Goal: Transaction & Acquisition: Purchase product/service

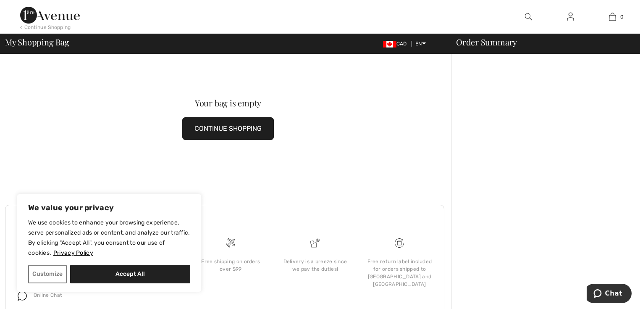
click at [573, 15] on img at bounding box center [570, 17] width 7 height 10
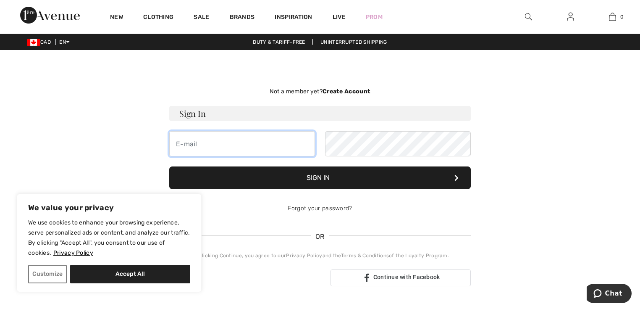
type input "clzwicker@outlook.com"
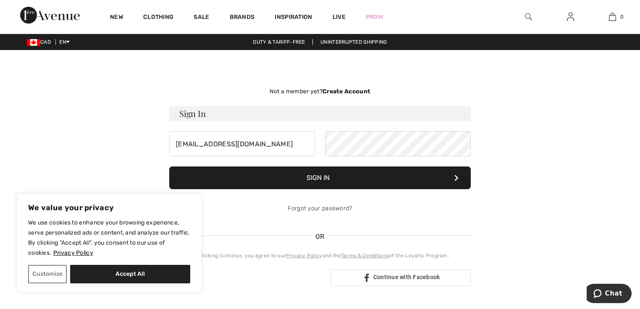
click at [326, 181] on button "Sign In" at bounding box center [320, 177] width 302 height 23
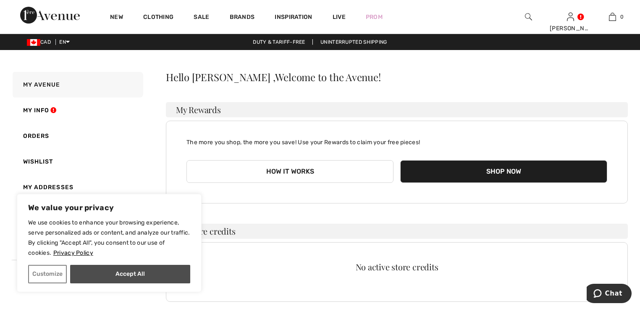
click at [97, 273] on button "Accept All" at bounding box center [130, 274] width 120 height 18
checkbox input "true"
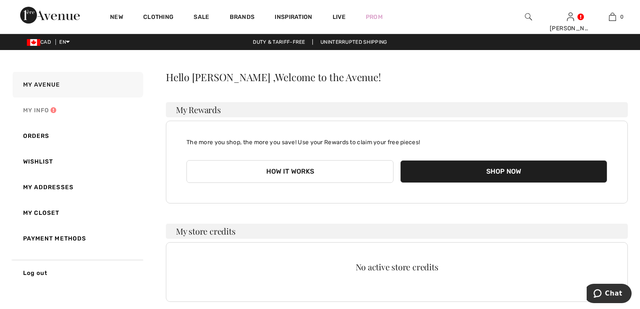
click at [45, 112] on link "My Info" at bounding box center [77, 110] width 132 height 26
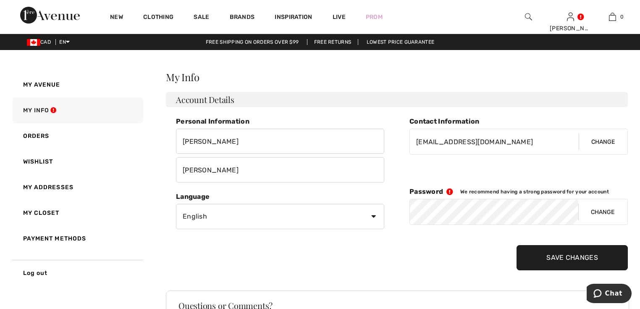
click at [610, 210] on button "Change" at bounding box center [602, 211] width 49 height 25
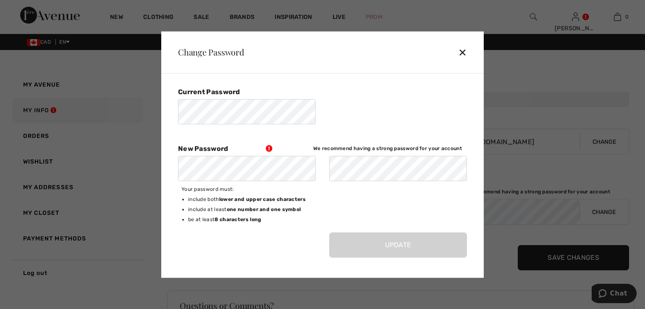
click at [463, 45] on div "✕" at bounding box center [466, 52] width 16 height 18
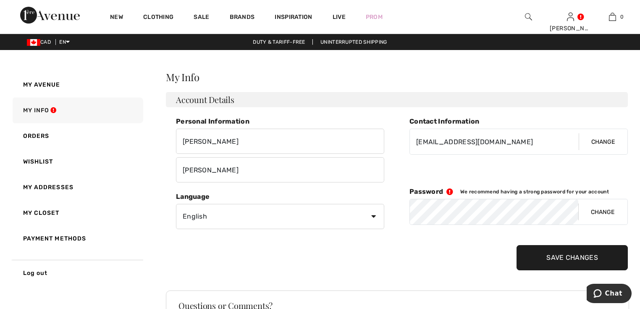
scroll to position [113, 0]
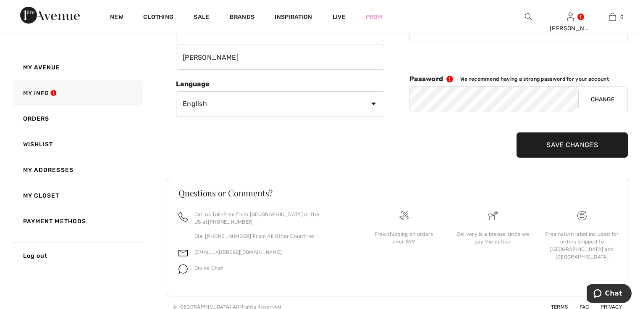
click at [82, 222] on link "Payment Methods" at bounding box center [77, 221] width 132 height 26
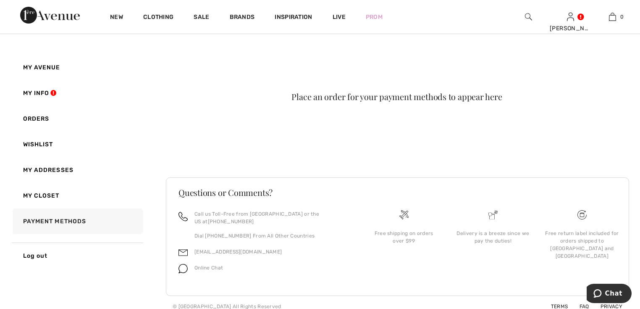
scroll to position [0, 0]
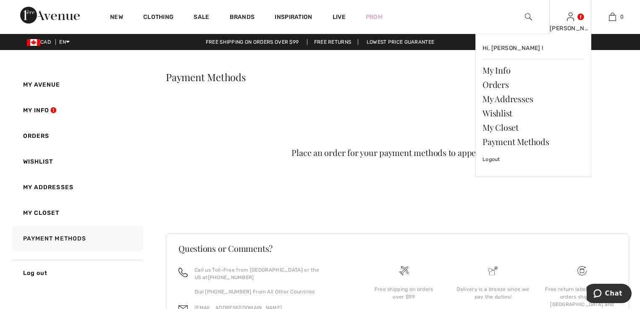
click at [571, 16] on img at bounding box center [570, 17] width 7 height 10
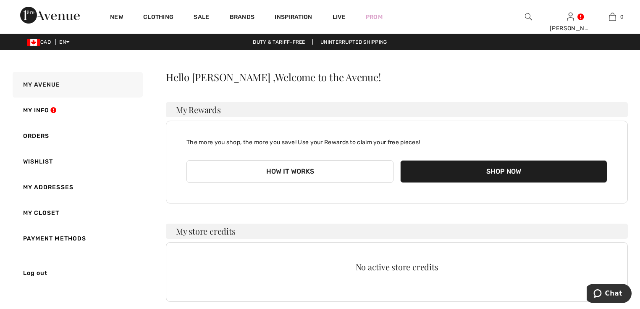
click at [508, 174] on button "Shop Now" at bounding box center [503, 171] width 207 height 23
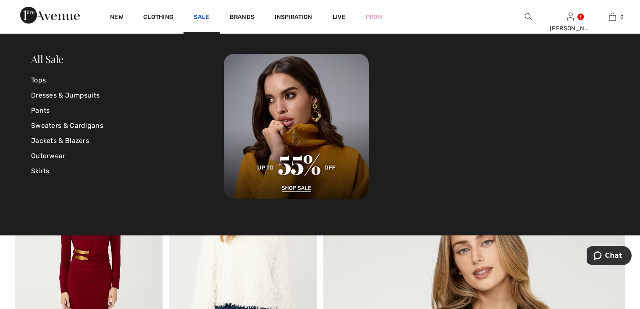
click at [203, 16] on link "Sale" at bounding box center [202, 17] width 16 height 9
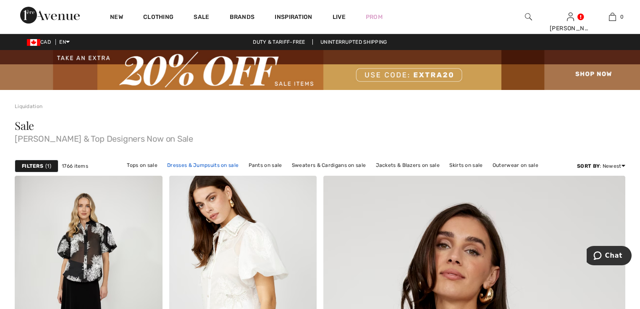
click at [187, 163] on link "Dresses & Jumpsuits on sale" at bounding box center [203, 165] width 80 height 11
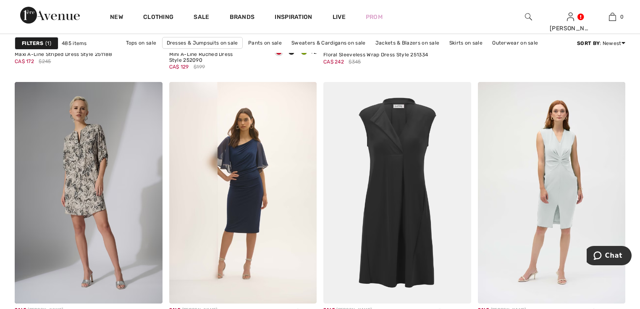
scroll to position [773, 0]
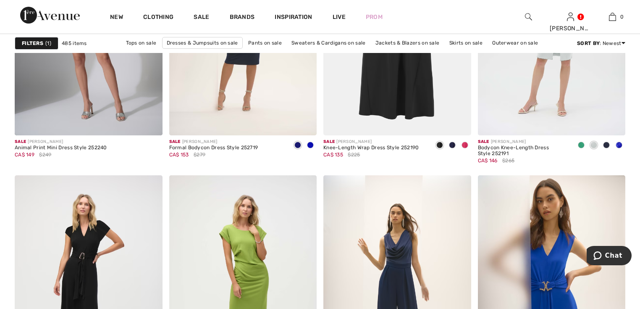
click at [27, 41] on strong "Filters" at bounding box center [32, 43] width 21 height 8
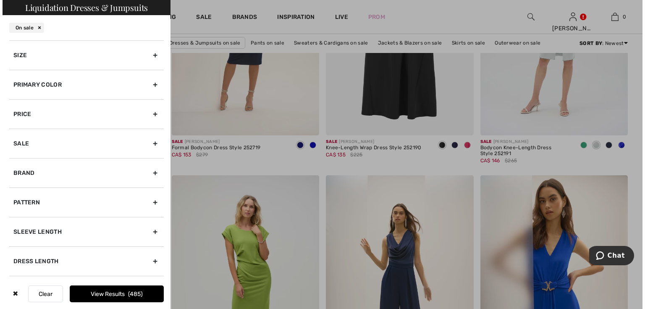
scroll to position [777, 0]
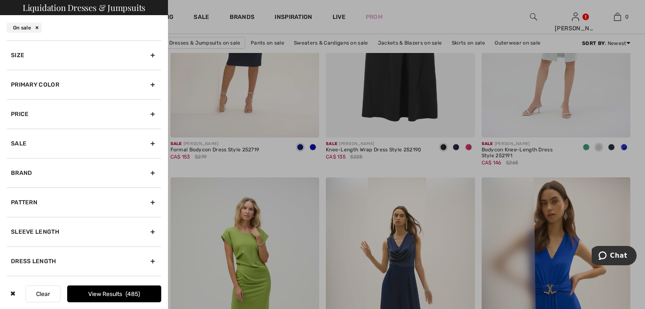
click at [145, 53] on div "Size" at bounding box center [84, 54] width 155 height 29
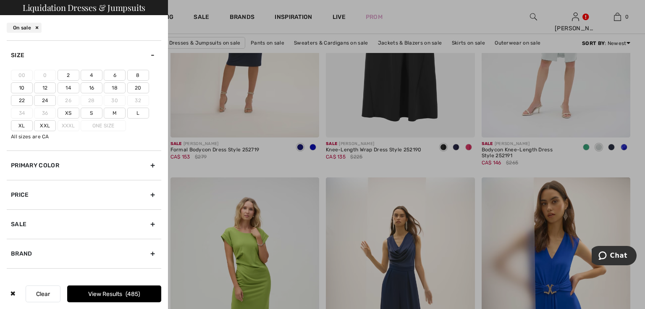
click at [117, 86] on label "18" at bounding box center [115, 87] width 22 height 11
click at [0, 0] on input"] "18" at bounding box center [0, 0] width 0 height 0
click at [141, 86] on label "20" at bounding box center [138, 87] width 22 height 11
click at [0, 0] on input"] "20" at bounding box center [0, 0] width 0 height 0
click at [148, 163] on div "Primary Color" at bounding box center [84, 164] width 155 height 29
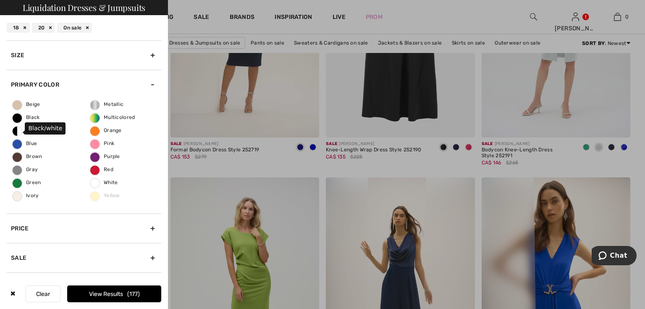
click at [19, 131] on span "Black/white" at bounding box center [35, 130] width 44 height 6
click at [0, 0] on input "Black/white" at bounding box center [0, 0] width 0 height 0
click at [19, 116] on span "Black" at bounding box center [26, 117] width 27 height 6
click at [0, 0] on input "Black" at bounding box center [0, 0] width 0 height 0
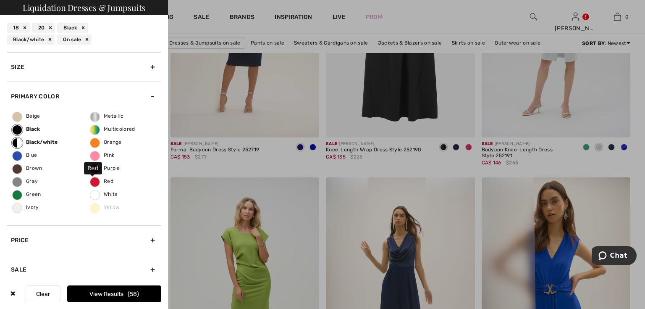
click at [93, 181] on span "Red" at bounding box center [101, 181] width 23 height 6
click at [0, 0] on input "Red" at bounding box center [0, 0] width 0 height 0
click at [119, 294] on button "View Results 64" at bounding box center [114, 293] width 94 height 17
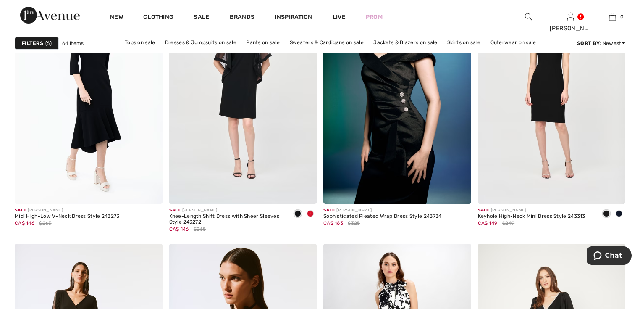
scroll to position [3596, 0]
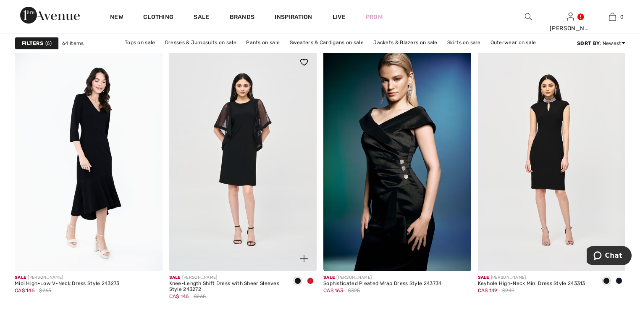
click at [312, 279] on span at bounding box center [310, 280] width 7 height 7
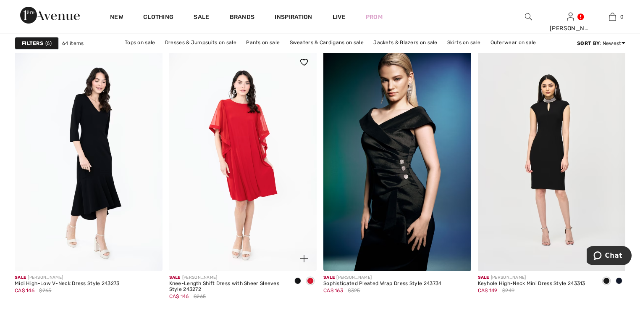
click at [298, 279] on span at bounding box center [297, 280] width 7 height 7
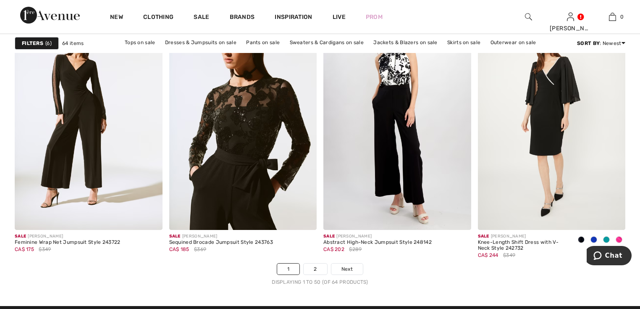
scroll to position [3999, 0]
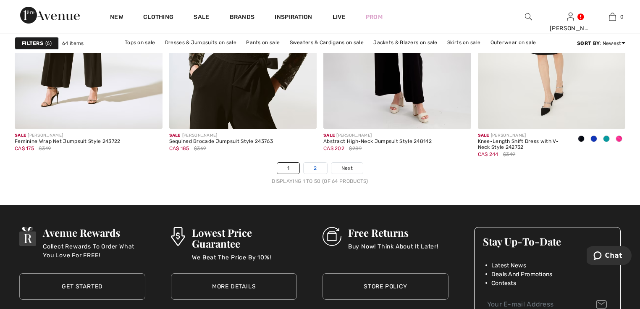
click at [314, 171] on link "2" at bounding box center [315, 168] width 23 height 11
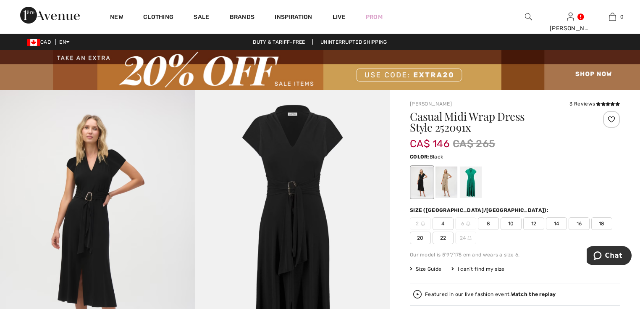
click at [605, 221] on span "18" at bounding box center [601, 223] width 21 height 13
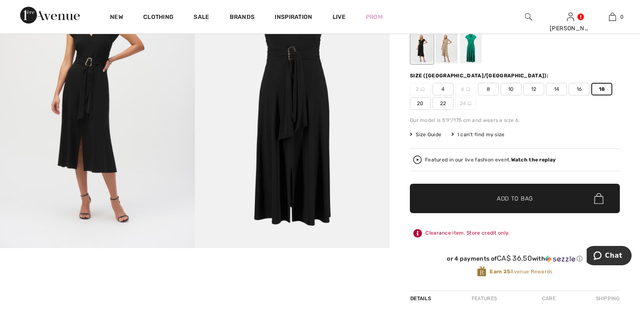
click at [494, 203] on span "✔ Added to Bag Add to Bag" at bounding box center [515, 198] width 210 height 29
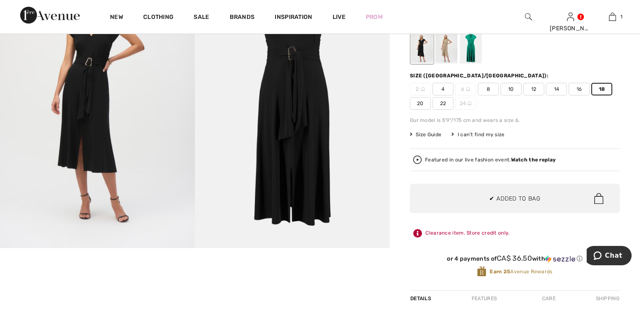
scroll to position [0, 0]
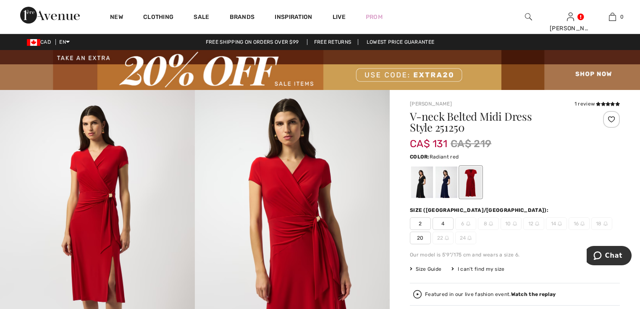
scroll to position [134, 0]
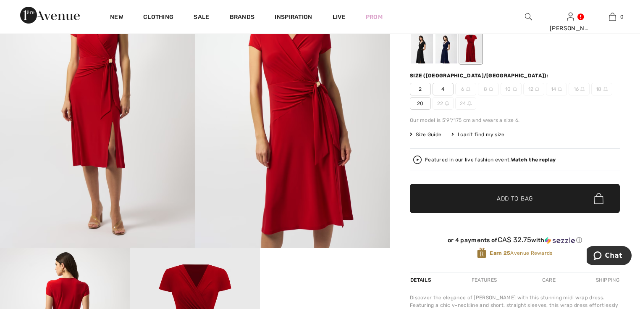
click at [423, 105] on span "20" at bounding box center [420, 103] width 21 height 13
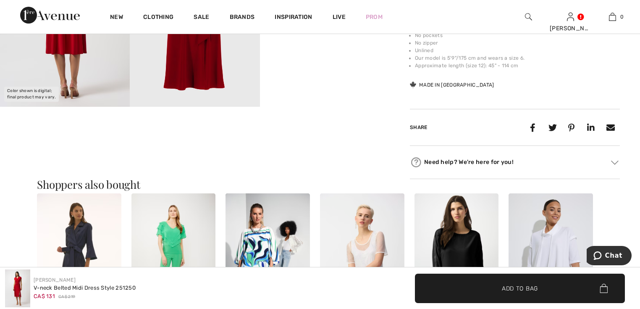
scroll to position [269, 0]
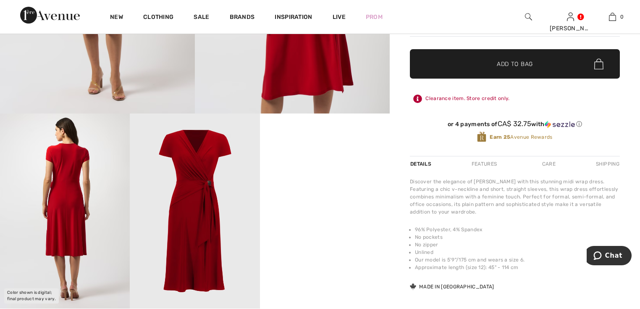
click at [505, 60] on span "Add to Bag" at bounding box center [515, 64] width 36 height 9
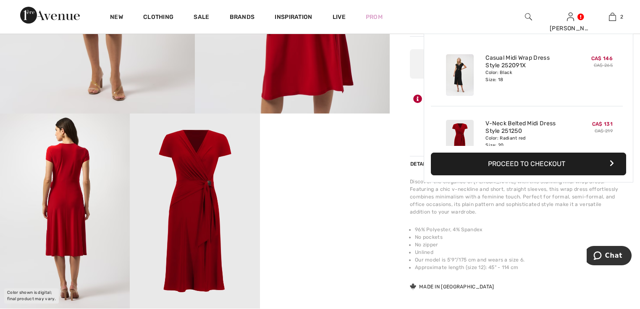
scroll to position [26, 0]
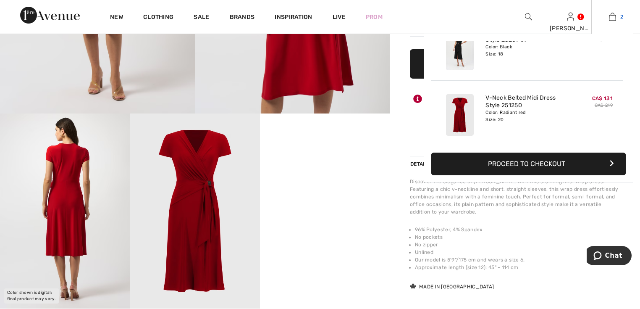
click at [612, 15] on img at bounding box center [612, 17] width 7 height 10
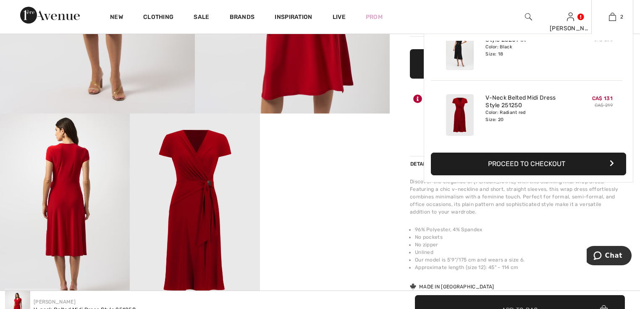
scroll to position [437, 0]
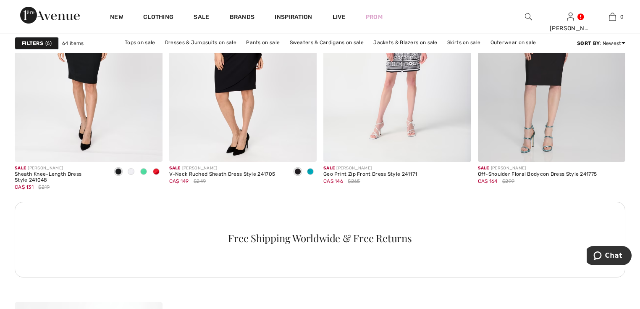
scroll to position [873, 0]
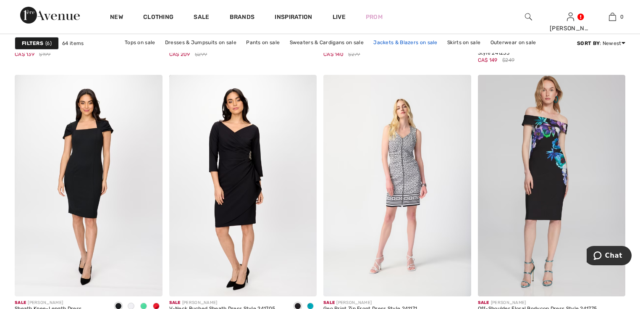
click at [399, 40] on link "Jackets & Blazers on sale" at bounding box center [405, 42] width 73 height 11
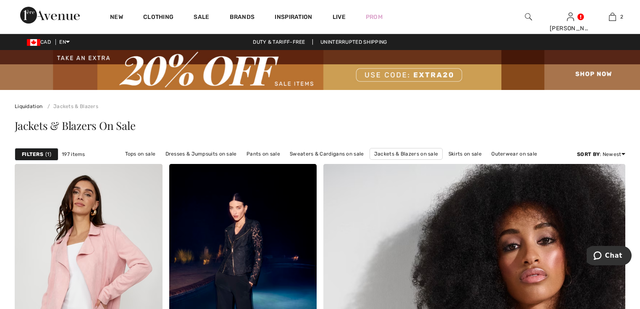
click at [32, 158] on strong "Filters" at bounding box center [32, 154] width 21 height 8
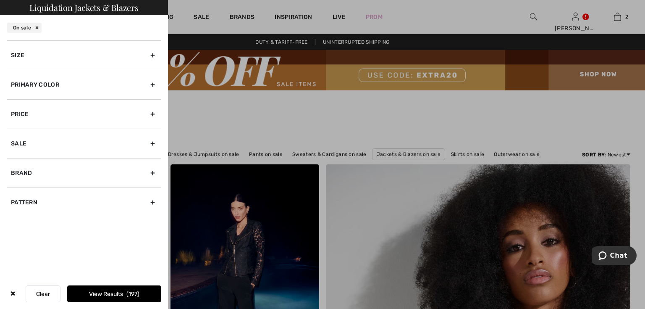
click at [153, 82] on div "Primary Color" at bounding box center [84, 84] width 155 height 29
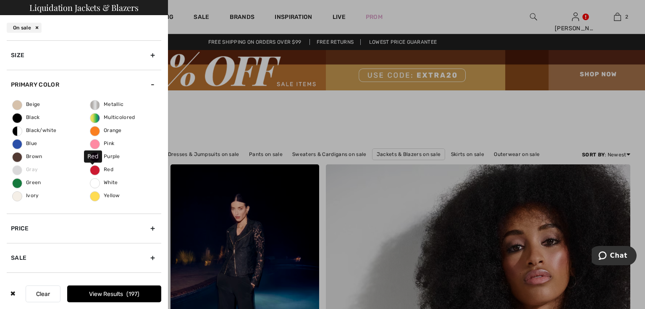
click at [90, 168] on span "Red" at bounding box center [101, 169] width 23 height 6
click at [0, 0] on input "Red" at bounding box center [0, 0] width 0 height 0
click at [146, 56] on div "Size" at bounding box center [84, 54] width 155 height 29
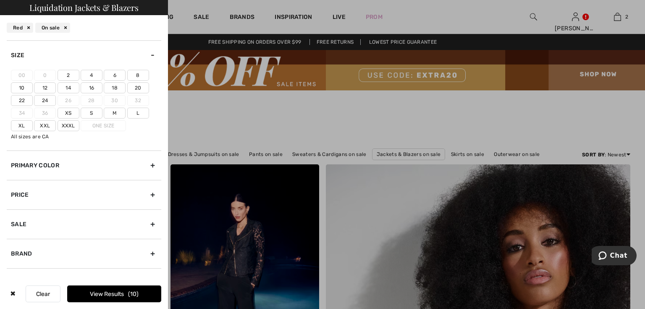
click at [118, 87] on label "18" at bounding box center [115, 87] width 22 height 11
click at [0, 0] on input"] "18" at bounding box center [0, 0] width 0 height 0
click at [111, 297] on button "View Results 3" at bounding box center [114, 293] width 94 height 17
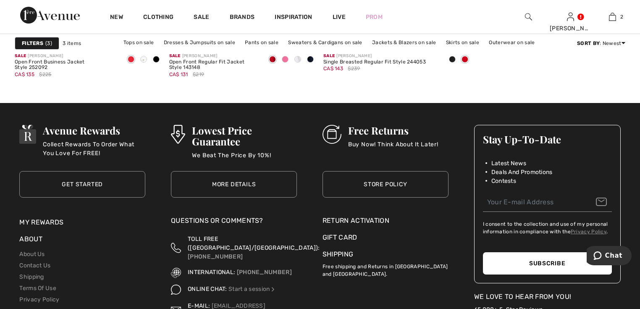
scroll to position [168, 0]
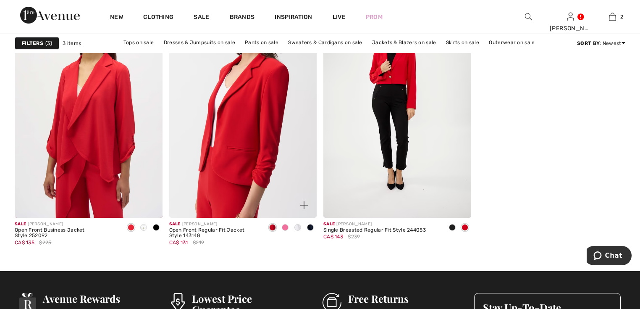
click at [248, 155] on img at bounding box center [243, 106] width 148 height 221
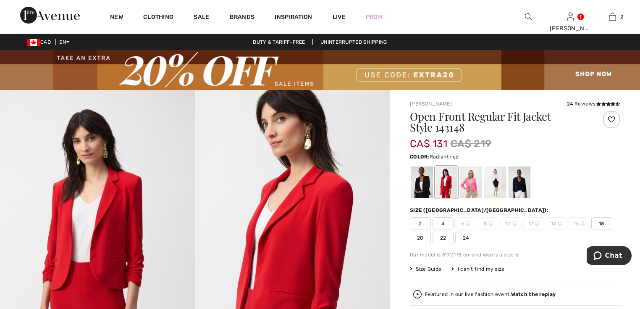
click at [602, 221] on span "18" at bounding box center [601, 223] width 21 height 13
click at [417, 265] on span "Size Guide" at bounding box center [426, 269] width 32 height 8
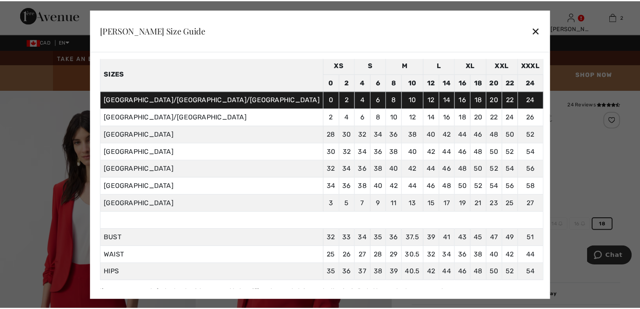
scroll to position [45, 0]
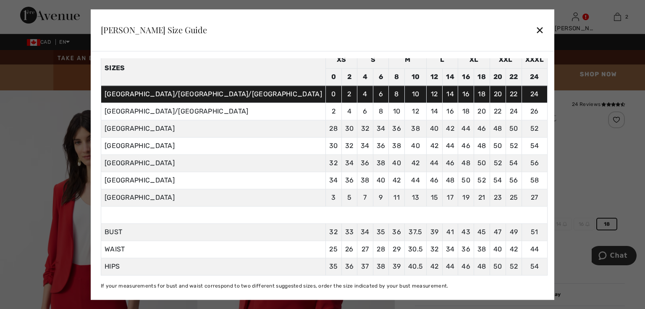
click at [536, 29] on div "✕" at bounding box center [540, 30] width 9 height 18
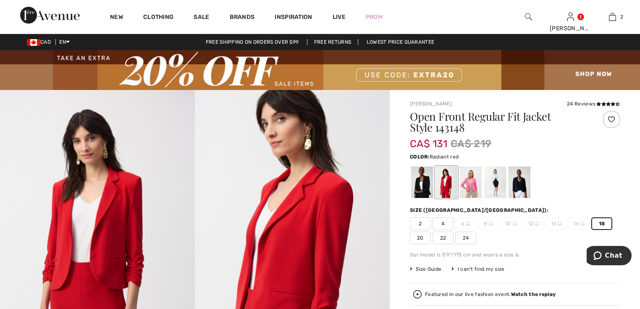
click at [422, 239] on span "20" at bounding box center [420, 237] width 21 height 13
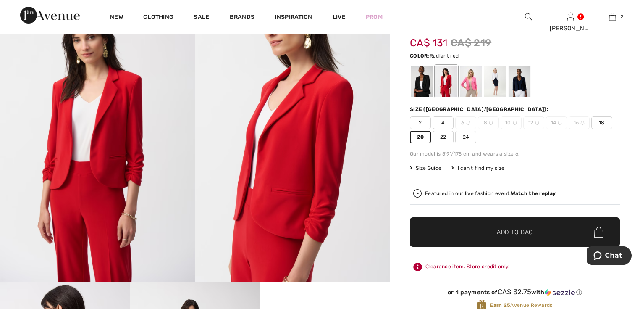
click at [512, 233] on span "Add to Bag" at bounding box center [515, 232] width 36 height 9
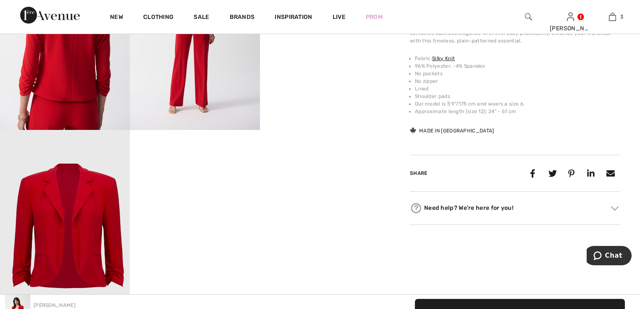
scroll to position [0, 0]
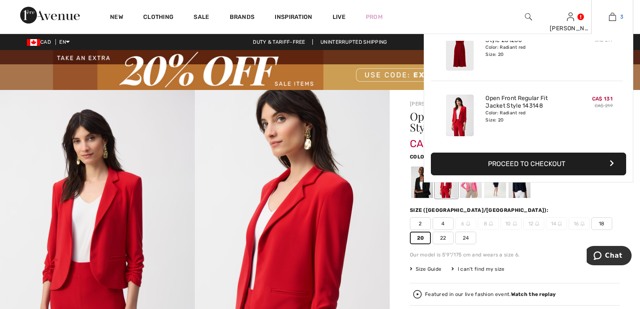
click at [610, 20] on img at bounding box center [612, 17] width 7 height 10
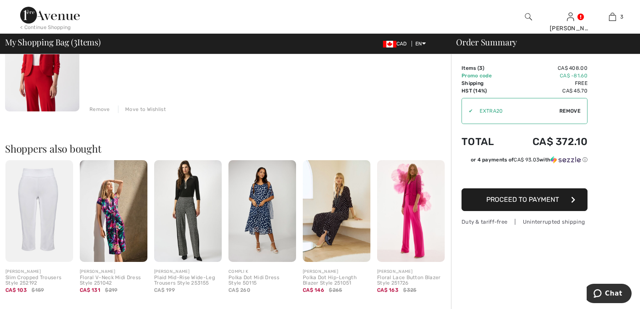
scroll to position [520, 0]
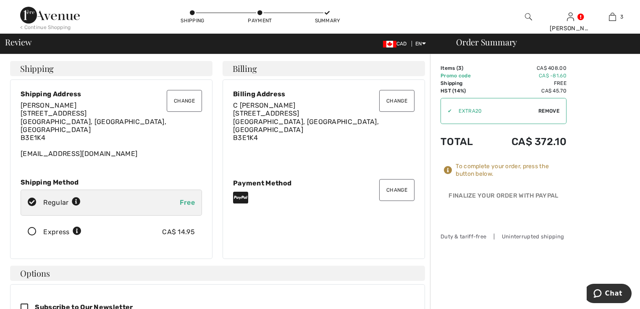
click at [32, 227] on icon at bounding box center [32, 231] width 22 height 9
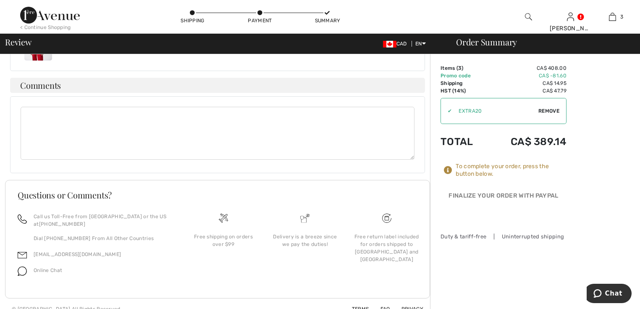
scroll to position [422, 0]
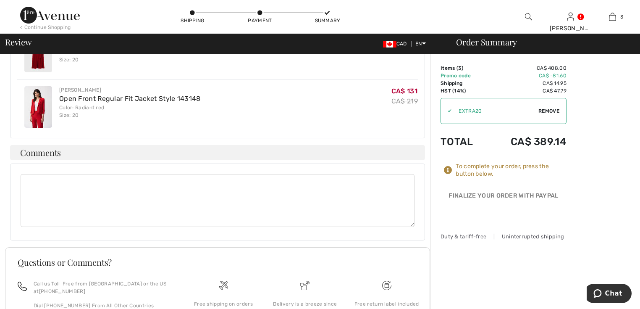
click at [49, 179] on textarea at bounding box center [218, 200] width 394 height 53
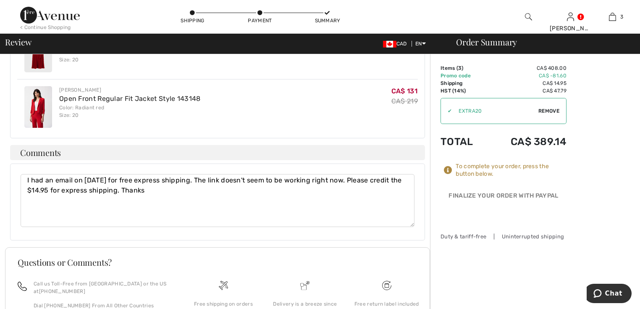
type textarea "I had an email on Sept 5th for free express shipping. The link doesn't seem to …"
click at [501, 223] on div at bounding box center [504, 215] width 126 height 22
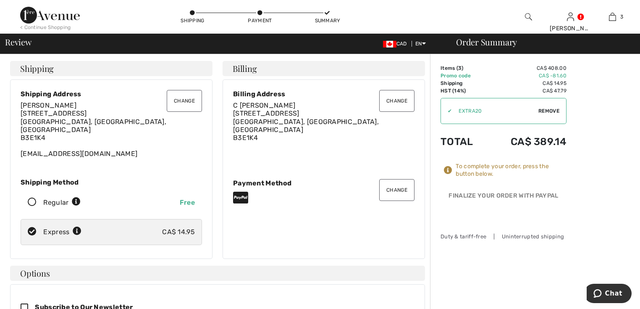
scroll to position [101, 0]
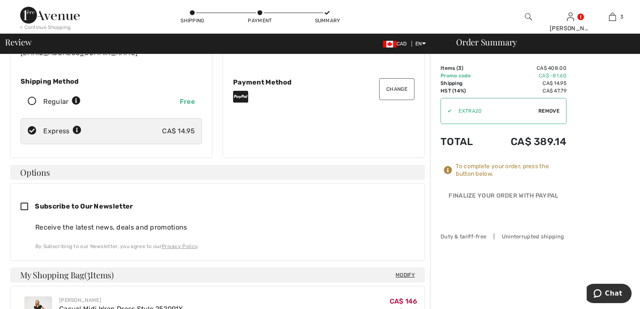
click at [24, 202] on icon at bounding box center [28, 206] width 14 height 9
checkbox input "true"
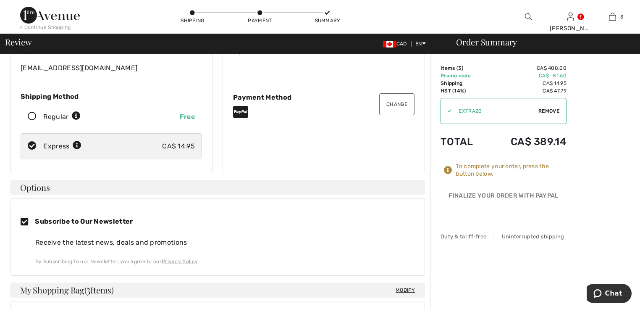
scroll to position [0, 0]
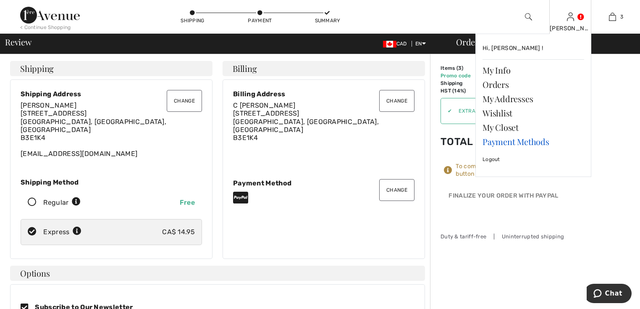
click at [513, 139] on link "Payment Methods" at bounding box center [534, 141] width 102 height 14
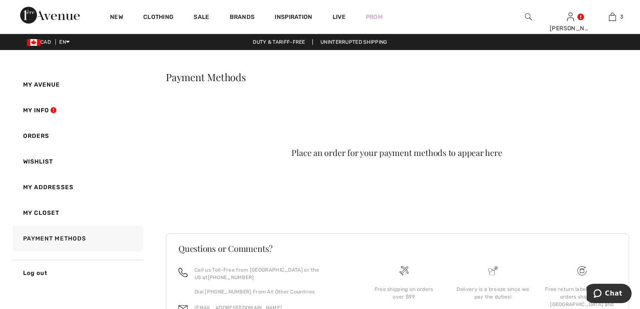
scroll to position [56, 0]
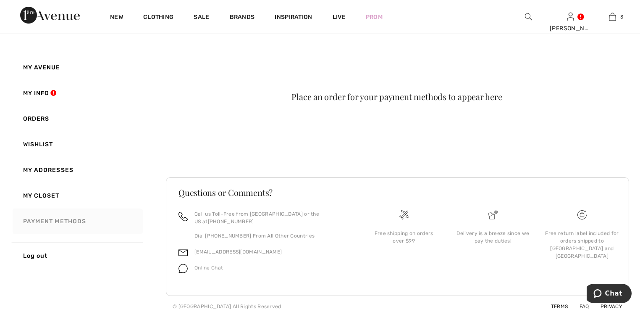
click at [42, 218] on link "Payment Methods" at bounding box center [77, 221] width 132 height 26
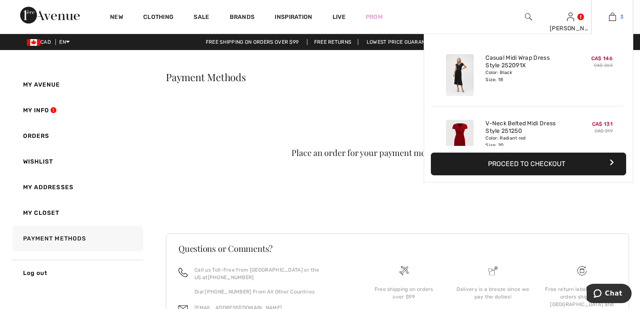
click at [614, 19] on img at bounding box center [612, 17] width 7 height 10
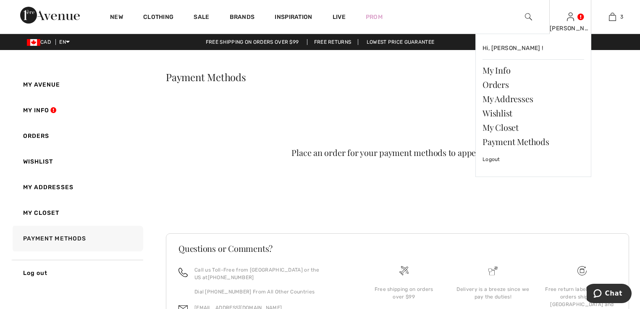
click at [574, 15] on link at bounding box center [570, 17] width 7 height 8
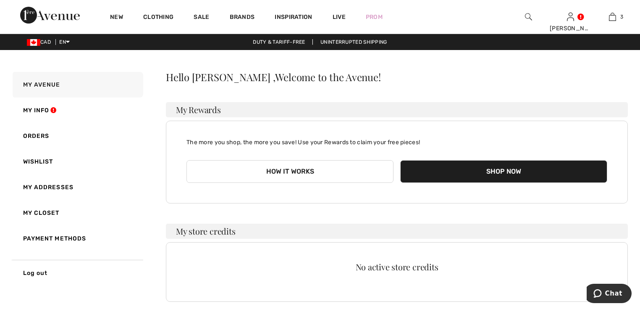
click at [409, 82] on div "Hello Christine , Welcome to the Avenue! My Rewards The more you shop, the more…" at bounding box center [397, 187] width 462 height 230
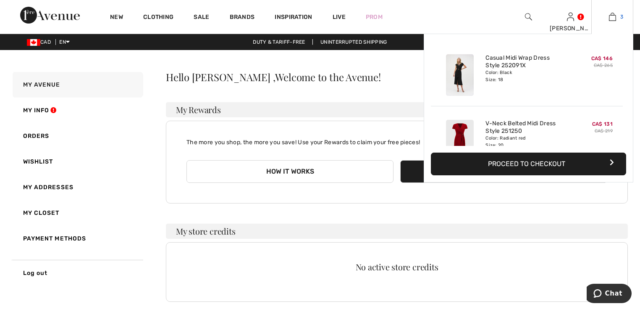
click at [616, 16] on img at bounding box center [612, 17] width 7 height 10
click at [528, 160] on button "Proceed to Checkout" at bounding box center [528, 163] width 195 height 23
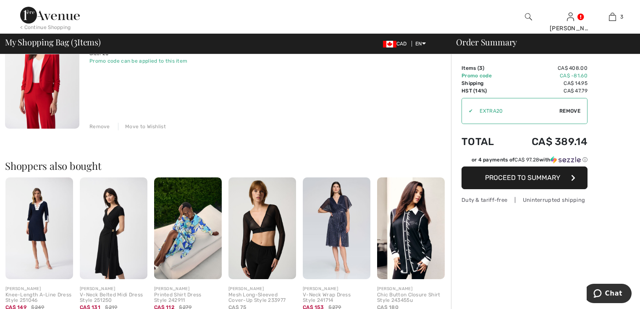
scroll to position [520, 0]
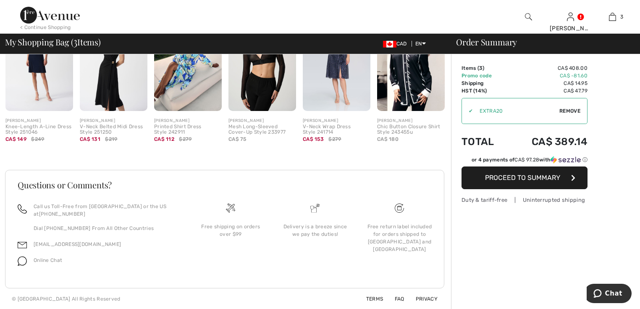
click at [549, 175] on span "Proceed to Summary" at bounding box center [522, 177] width 75 height 8
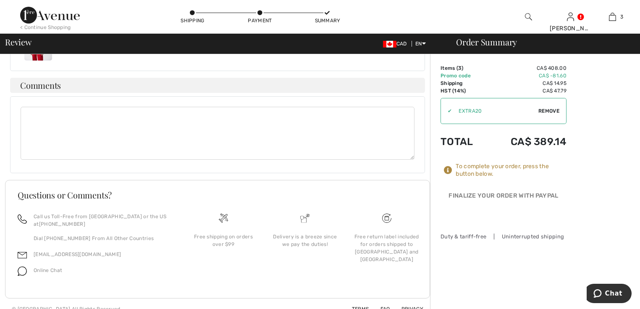
scroll to position [422, 0]
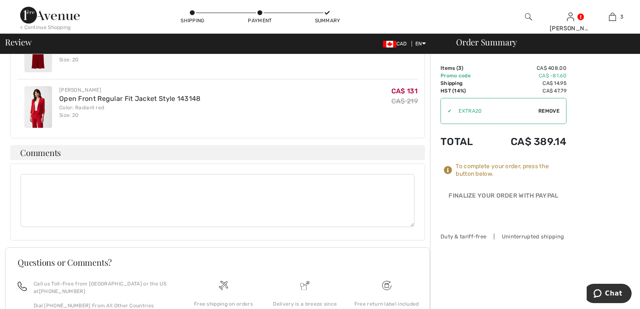
click at [69, 174] on textarea at bounding box center [218, 200] width 394 height 53
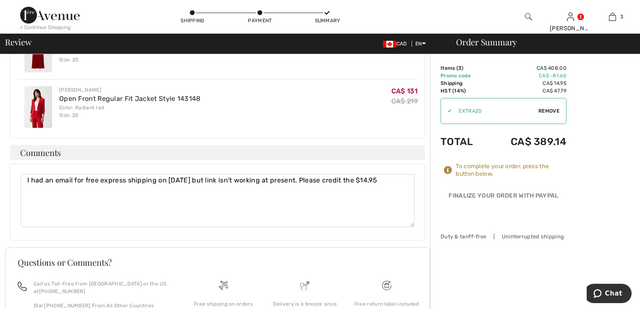
click at [381, 174] on textarea "I had an email for free express shipping on [DATE] but link isn't working at pr…" at bounding box center [218, 200] width 394 height 53
type textarea "I had an email for free express shipping on [DATE] but link isn't working at pr…"
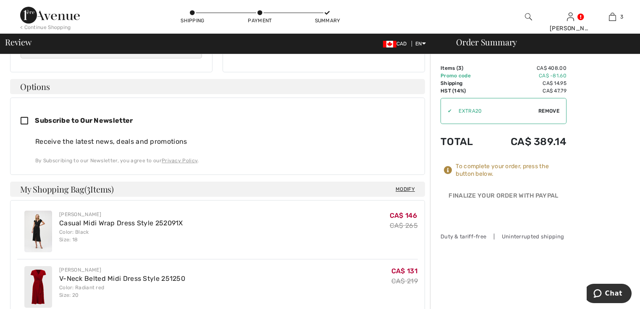
scroll to position [0, 0]
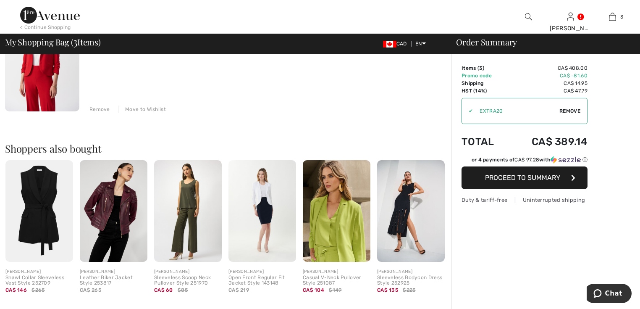
scroll to position [403, 0]
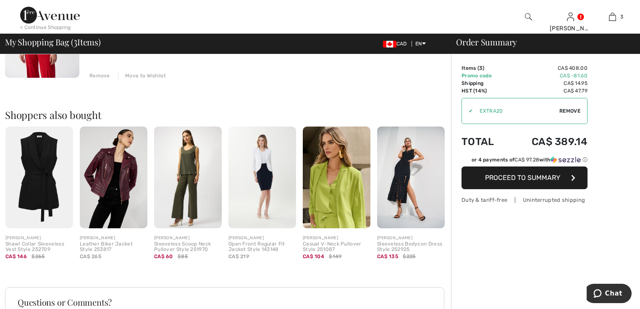
click at [507, 177] on span "Proceed to Summary" at bounding box center [522, 177] width 75 height 8
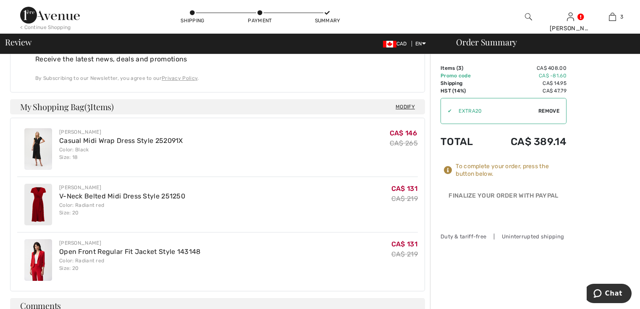
scroll to position [470, 0]
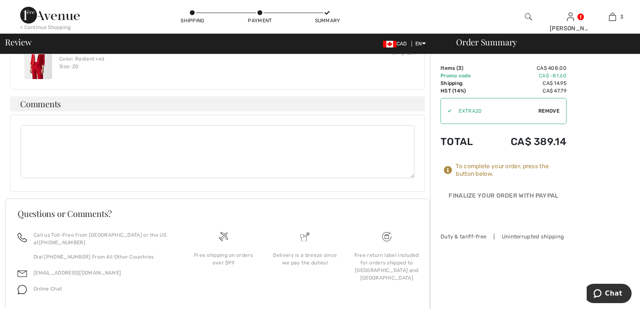
click at [104, 130] on textarea at bounding box center [218, 151] width 394 height 53
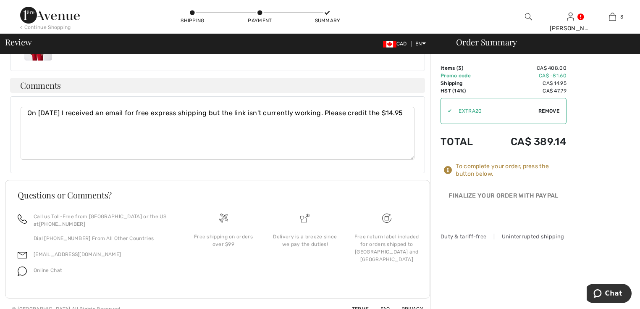
scroll to position [422, 0]
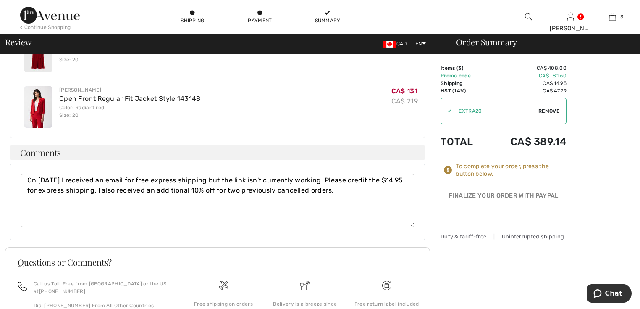
paste textarea "OC00152CFD"
click at [369, 181] on textarea "On [DATE] I received an email for free express shipping but the link isn't curr…" at bounding box center [218, 200] width 394 height 53
click at [97, 192] on textarea "On [DATE] I received an email for free express shipping but the link isn't curr…" at bounding box center [218, 200] width 394 height 53
drag, startPoint x: 44, startPoint y: 190, endPoint x: 22, endPoint y: 190, distance: 21.8
click at [22, 190] on textarea "On [DATE] I received an email for free express shipping but the link isn't curr…" at bounding box center [218, 200] width 394 height 53
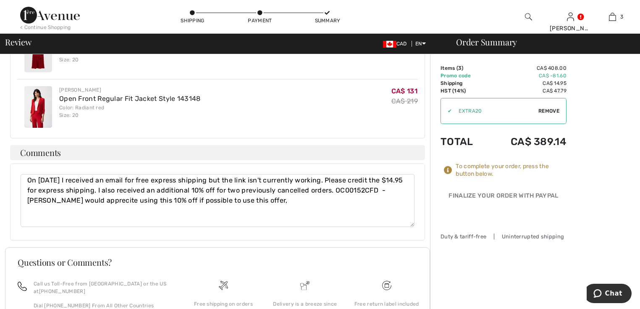
click at [244, 193] on textarea "On Sept 5 I received an email for free express shipping but the link isn't curr…" at bounding box center [218, 200] width 394 height 53
type textarea "On Sept 5 I received an email for free express shipping but the link isn't curr…"
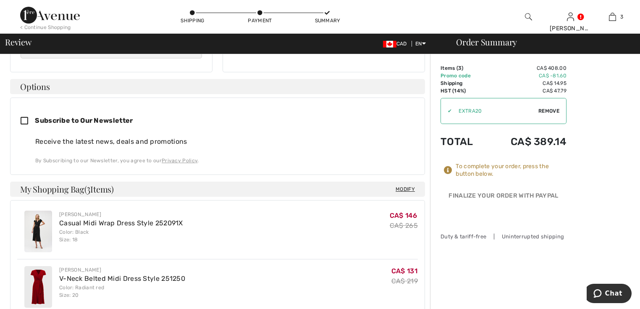
scroll to position [0, 0]
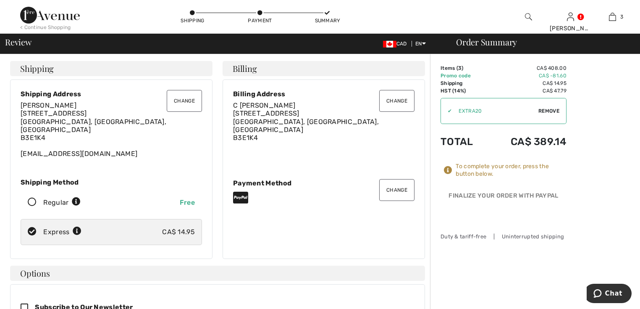
click at [398, 184] on button "Change" at bounding box center [396, 190] width 35 height 22
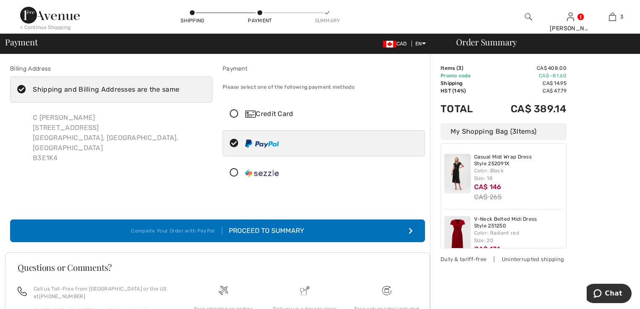
click at [235, 114] on icon at bounding box center [234, 114] width 22 height 9
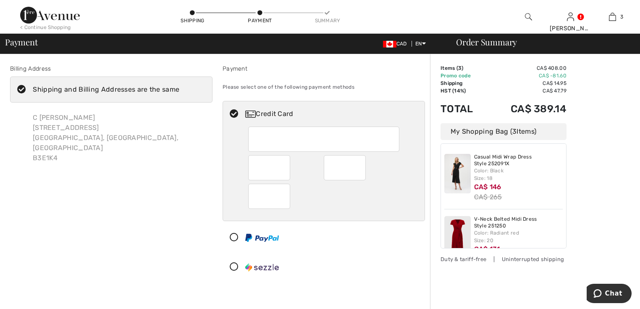
click at [234, 233] on icon at bounding box center [234, 237] width 22 height 9
radio input "true"
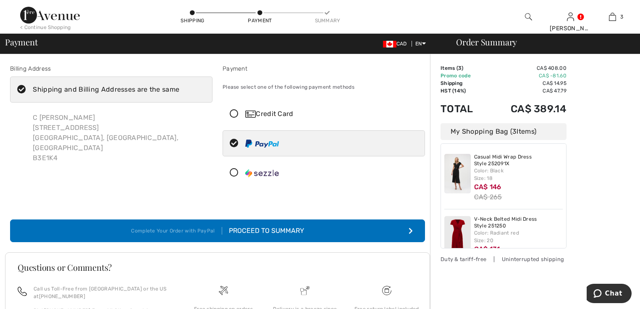
click at [230, 231] on div "Proceed to Summary" at bounding box center [263, 231] width 82 height 10
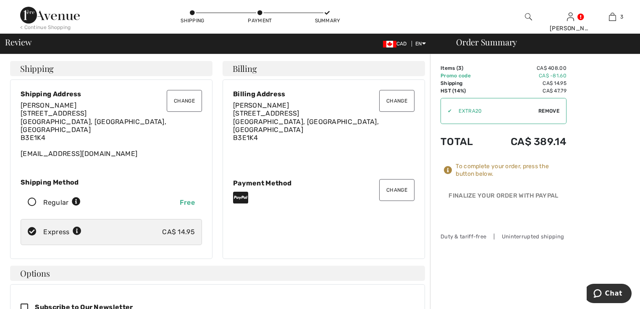
click at [392, 185] on button "Change" at bounding box center [396, 190] width 35 height 22
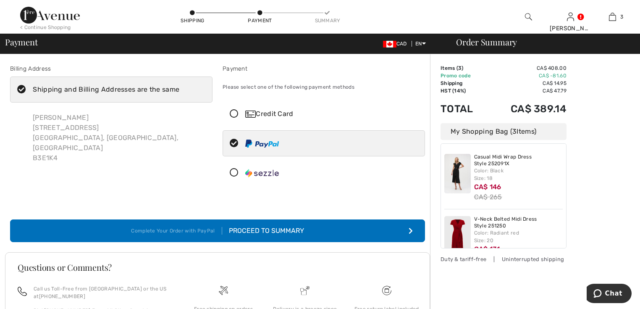
click at [233, 112] on icon at bounding box center [234, 114] width 22 height 9
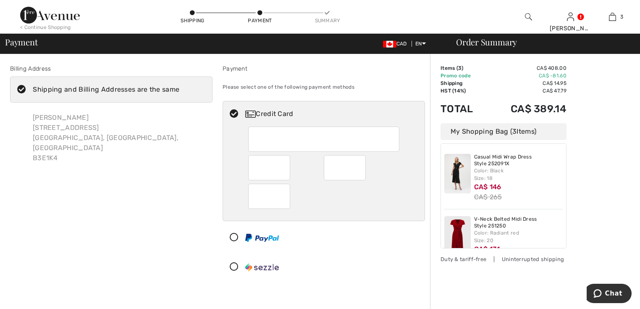
scroll to position [168, 0]
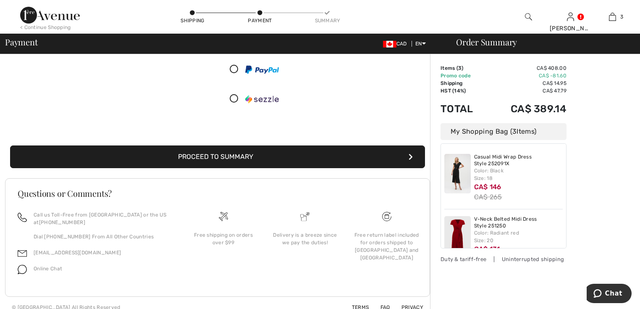
click at [229, 153] on button "Proceed to Summary" at bounding box center [217, 156] width 415 height 23
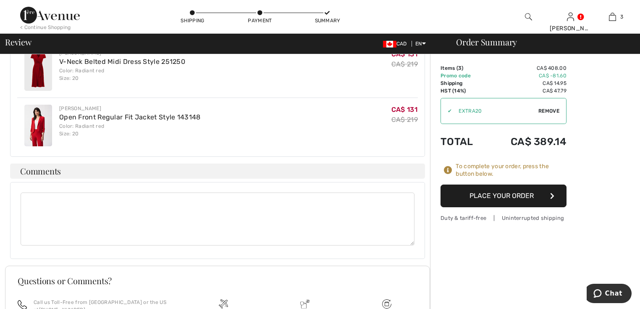
scroll to position [437, 0]
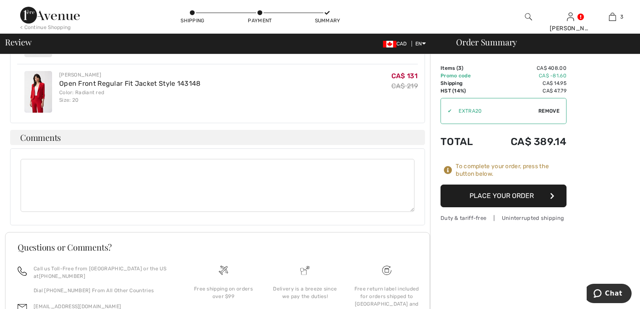
click at [114, 159] on textarea at bounding box center [218, 185] width 394 height 53
type textarea "O"
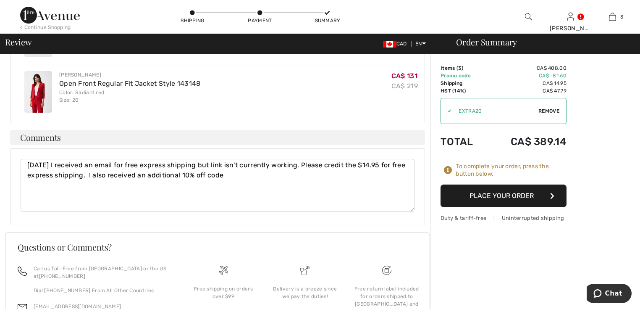
paste textarea "OC00152CFD"
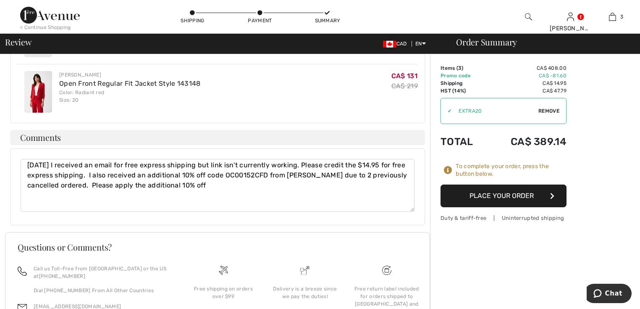
drag, startPoint x: 79, startPoint y: 178, endPoint x: 57, endPoint y: 174, distance: 22.7
click at [57, 174] on textarea "Yesterday I received an email for free express shipping but link isn't currentl…" at bounding box center [218, 185] width 394 height 53
click at [252, 177] on textarea "Yesterday I received an email for free express shipping but link isn't currentl…" at bounding box center [218, 185] width 394 height 53
type textarea "Yesterday I received an email for free express shipping but link isn't currentl…"
click at [460, 191] on button "Place Your Order" at bounding box center [504, 195] width 126 height 23
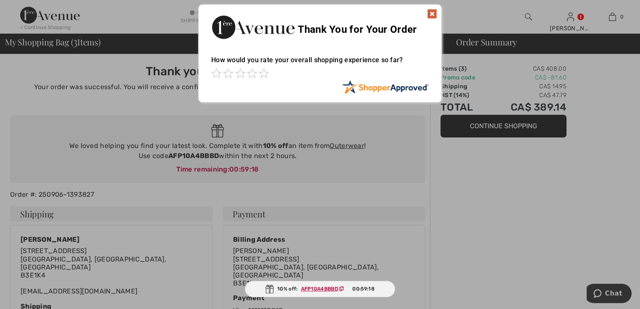
click at [435, 13] on img at bounding box center [432, 14] width 10 height 10
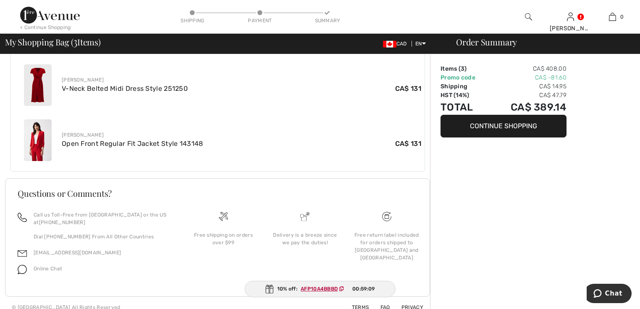
scroll to position [125, 0]
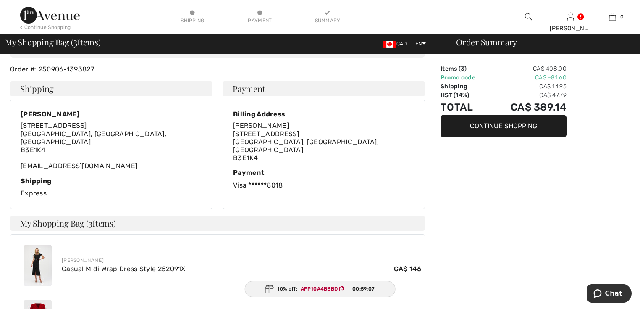
click at [502, 131] on button "Continue Shopping" at bounding box center [504, 126] width 126 height 23
